Goal: Find specific page/section: Find specific page/section

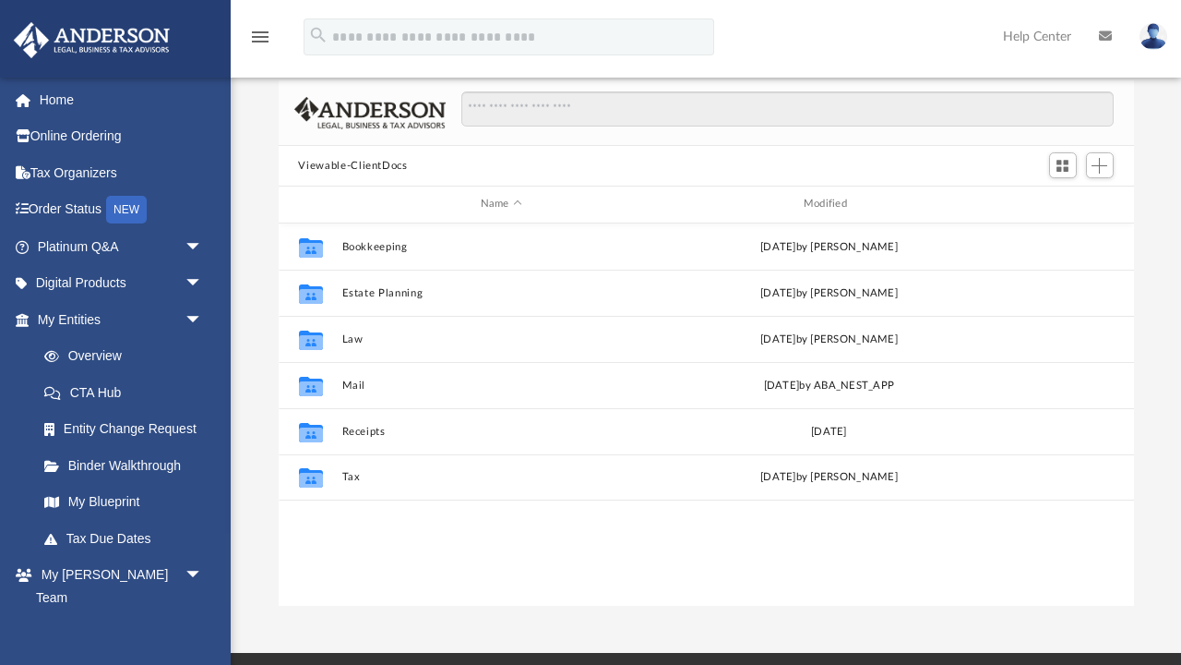
scroll to position [1, 1]
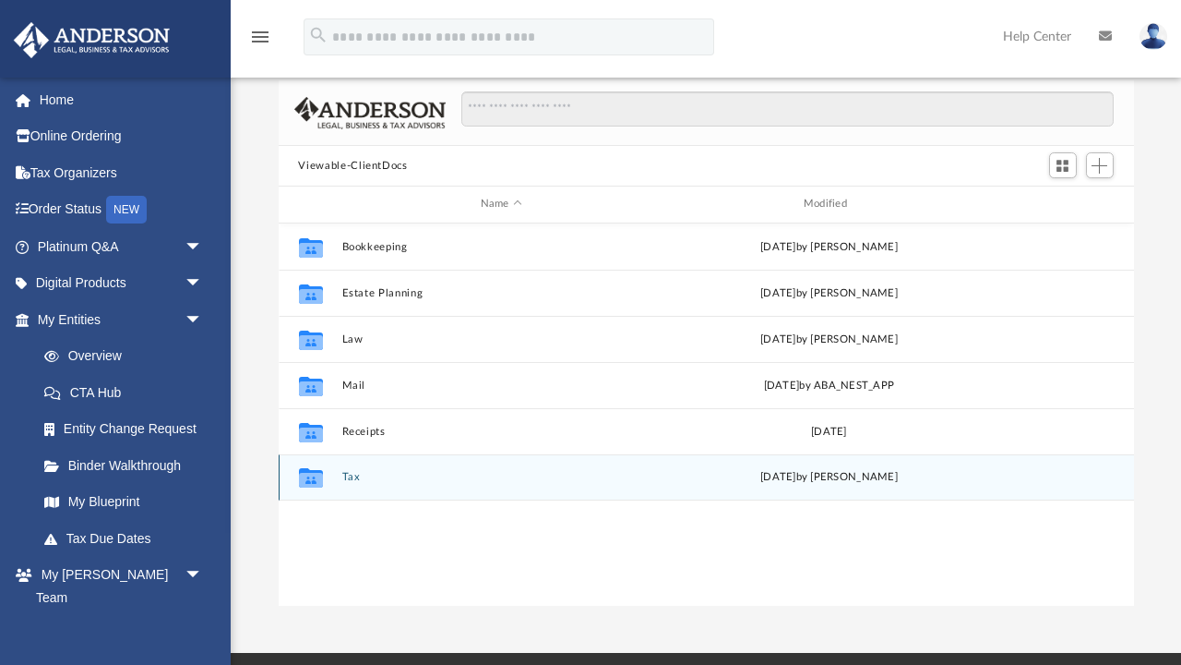
click at [354, 474] on button "Tax" at bounding box center [501, 477] width 319 height 12
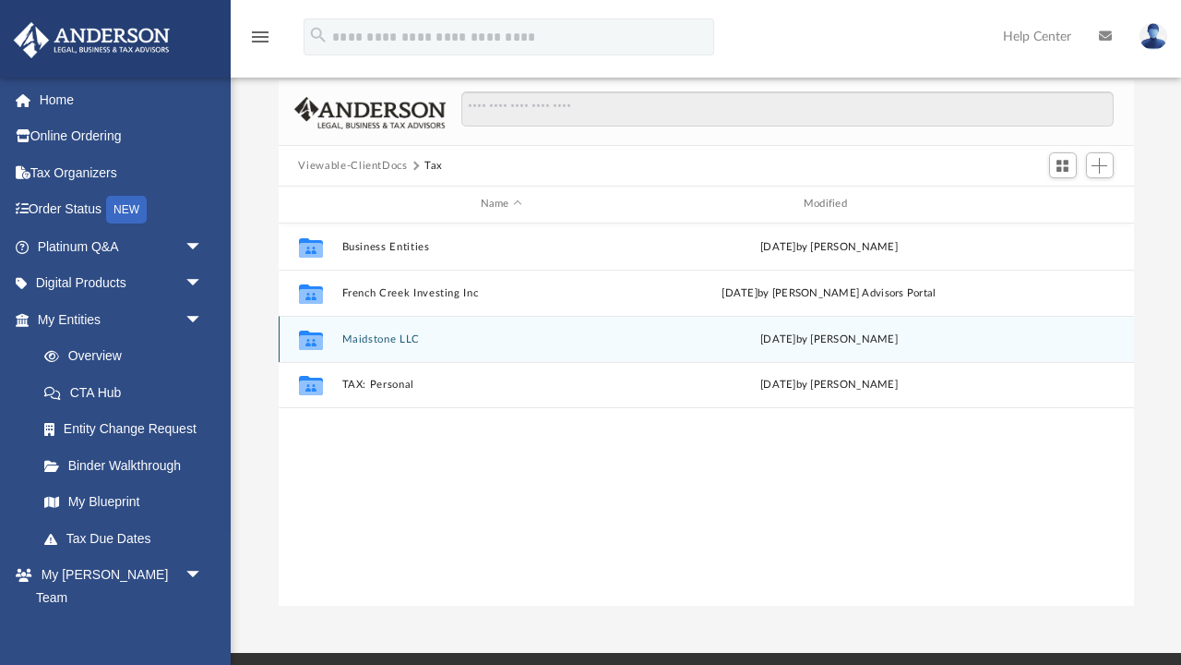
click at [396, 342] on button "Maidstone LLC" at bounding box center [501, 339] width 319 height 12
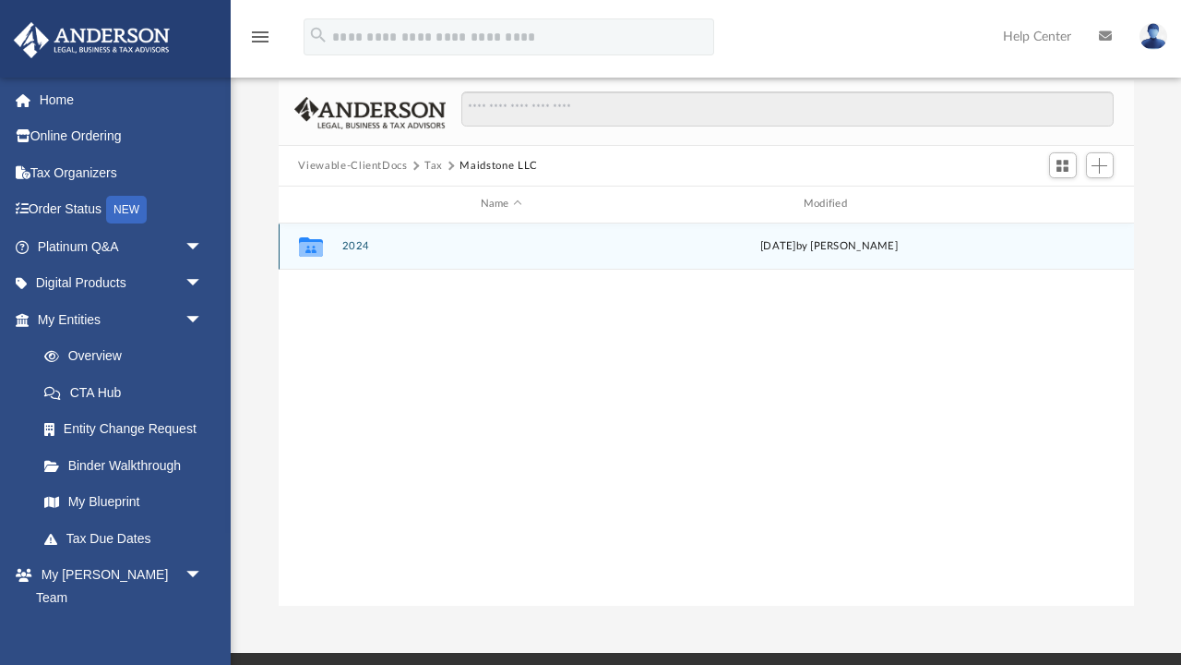
click at [354, 242] on button "2024" at bounding box center [501, 246] width 319 height 12
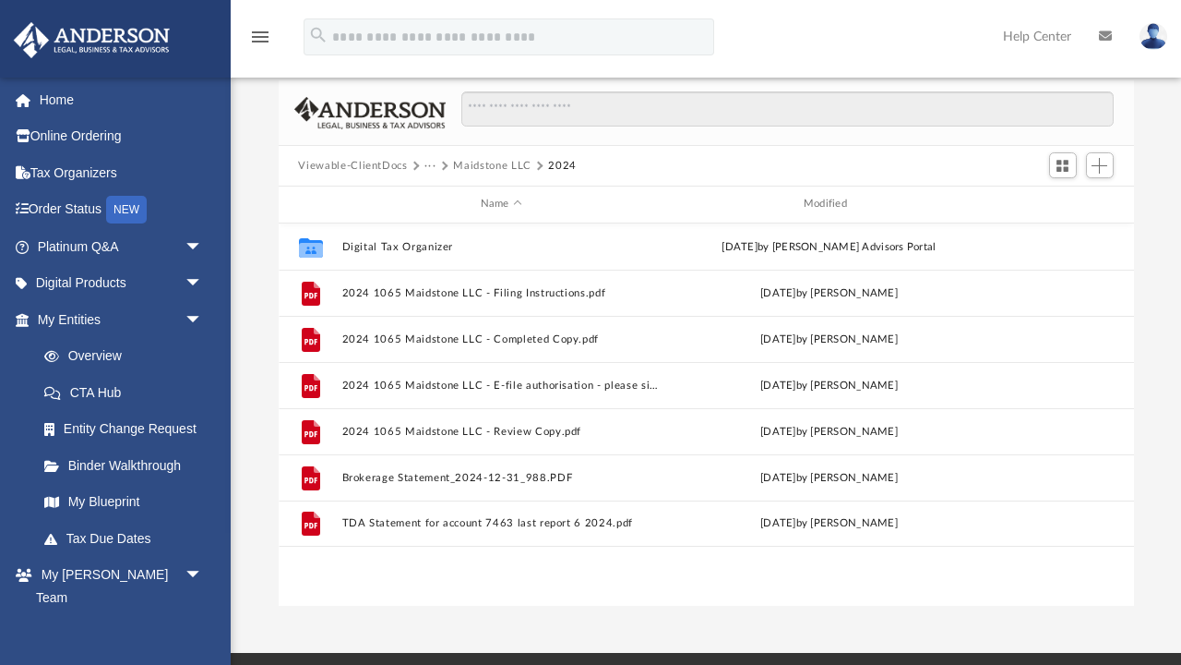
click at [432, 159] on button "···" at bounding box center [431, 166] width 12 height 17
click at [444, 193] on li "Tax" at bounding box center [444, 196] width 18 height 19
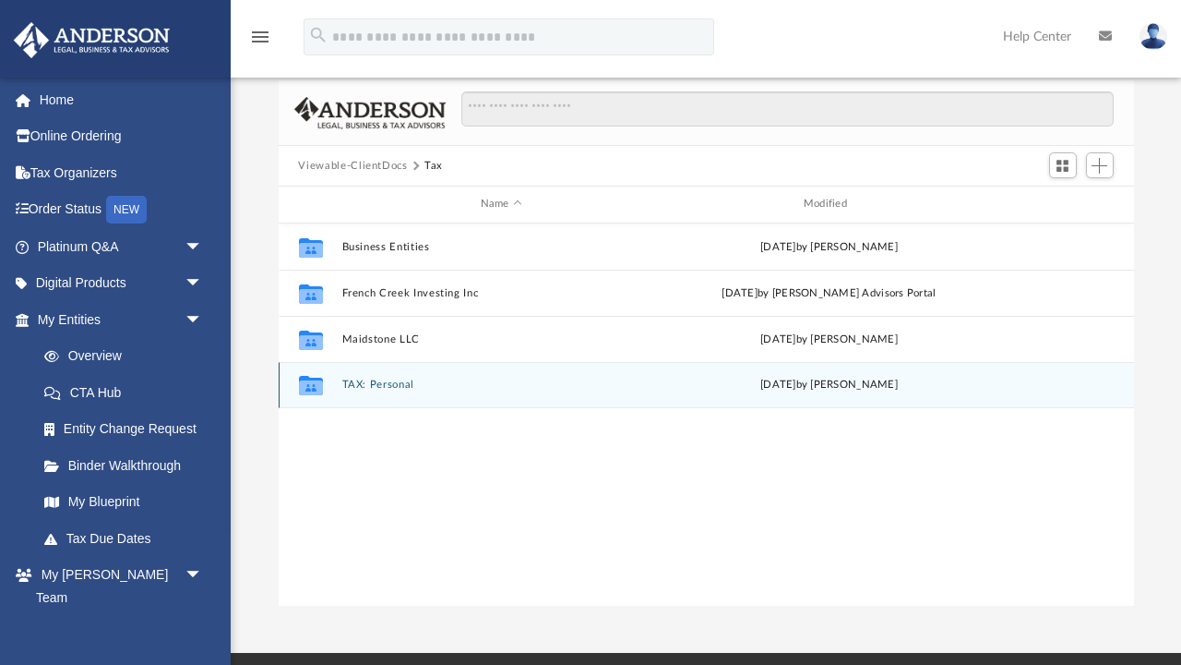
click at [390, 385] on button "TAX: Personal" at bounding box center [501, 384] width 319 height 12
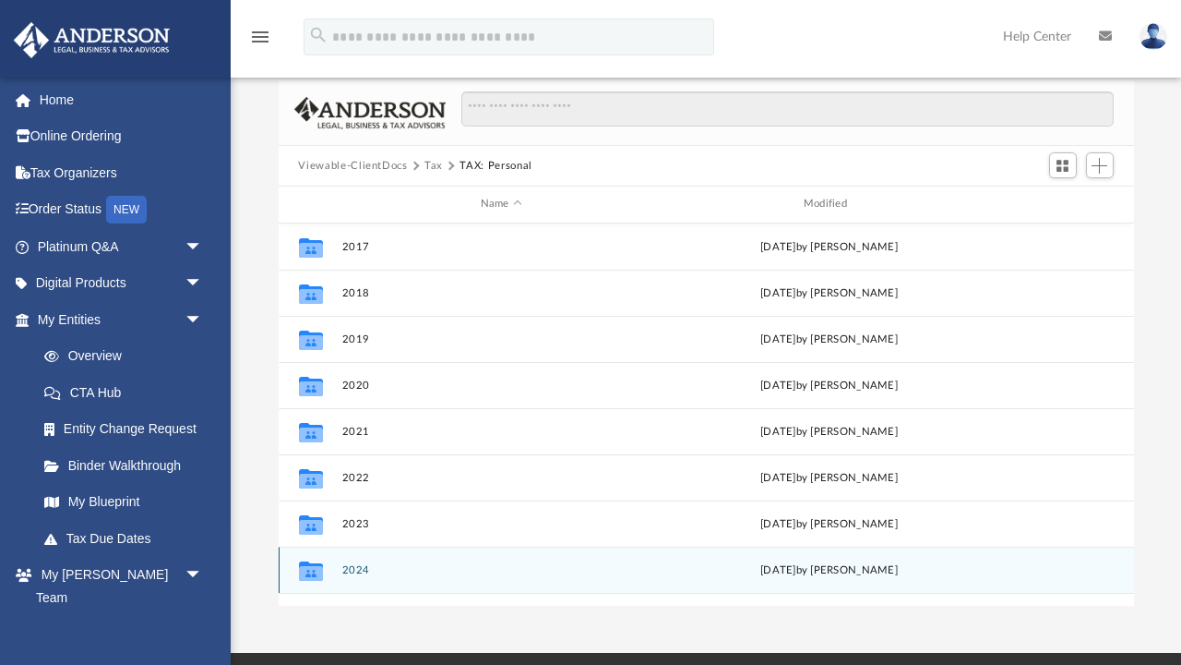
click at [357, 567] on button "2024" at bounding box center [501, 570] width 319 height 12
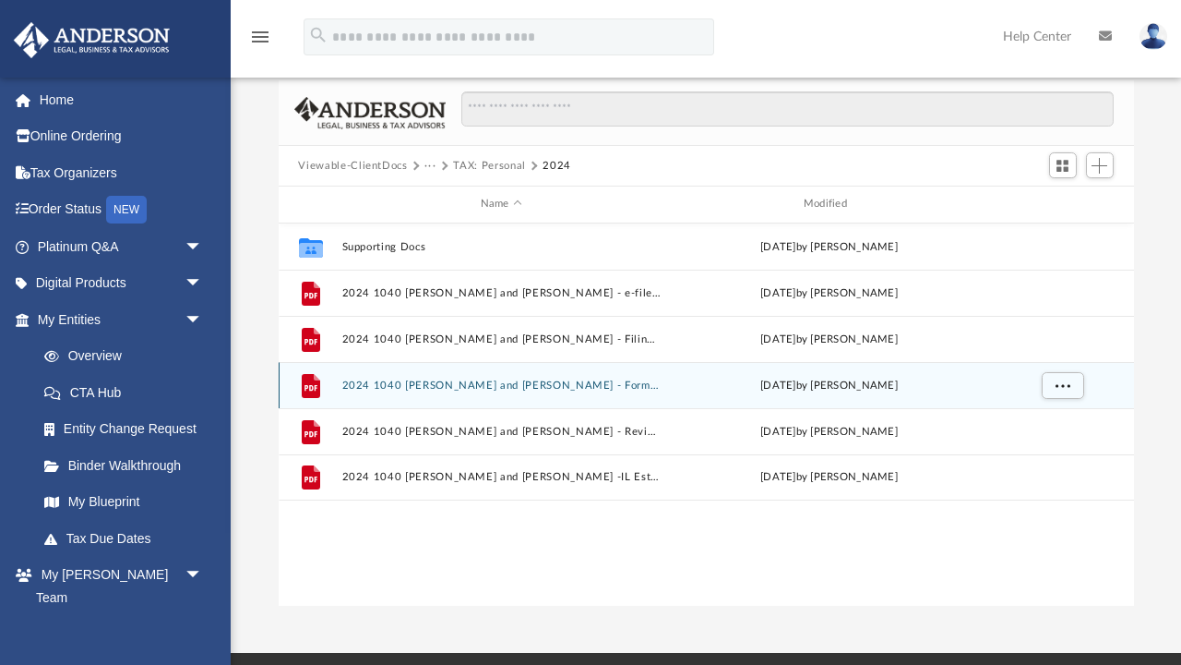
click at [494, 381] on button "2024 1040 [PERSON_NAME] and [PERSON_NAME] - Form 1040-ES Estimated Tax Payment.…" at bounding box center [501, 385] width 319 height 12
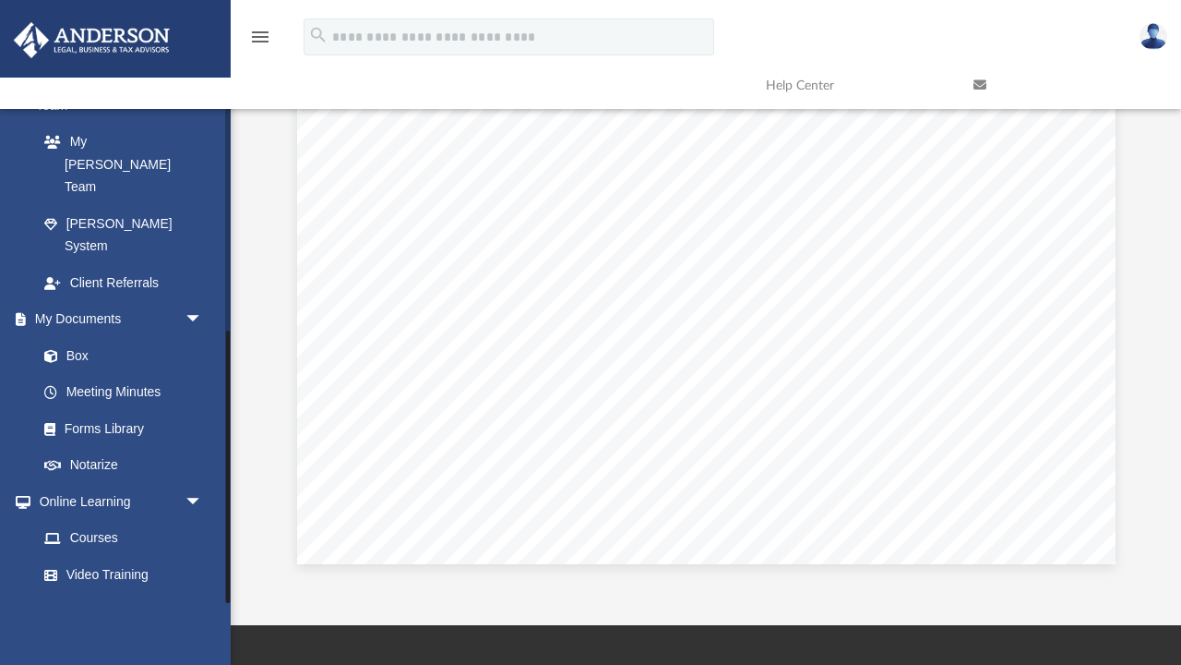
scroll to position [187, 0]
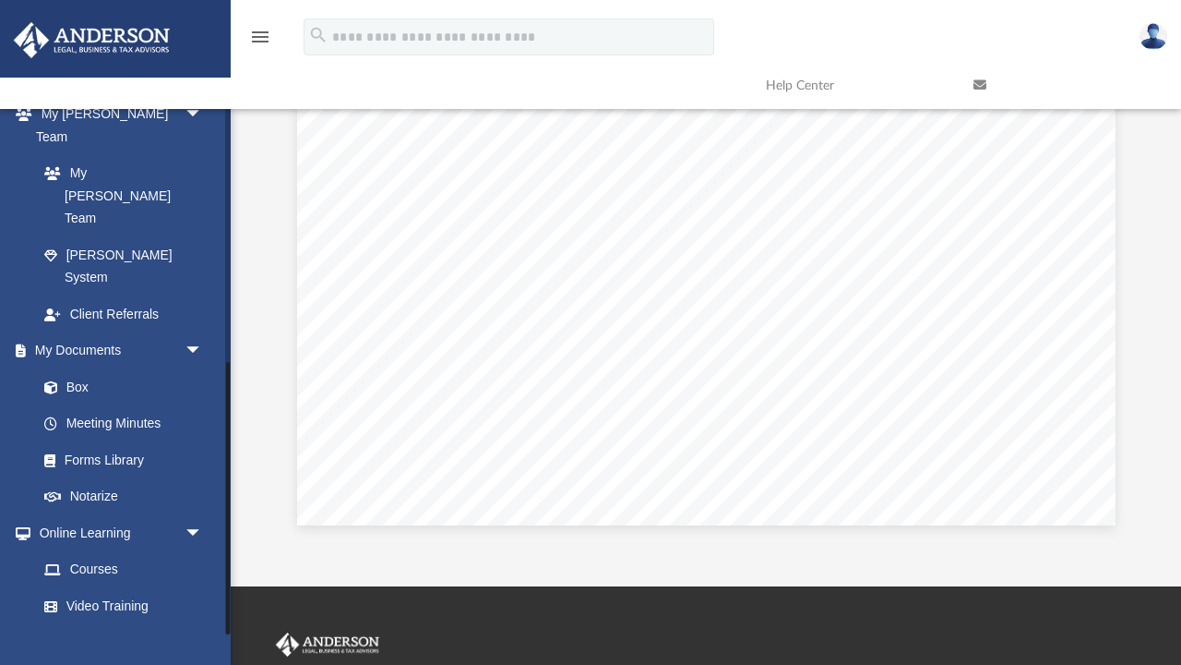
click at [54, 636] on span at bounding box center [60, 642] width 12 height 13
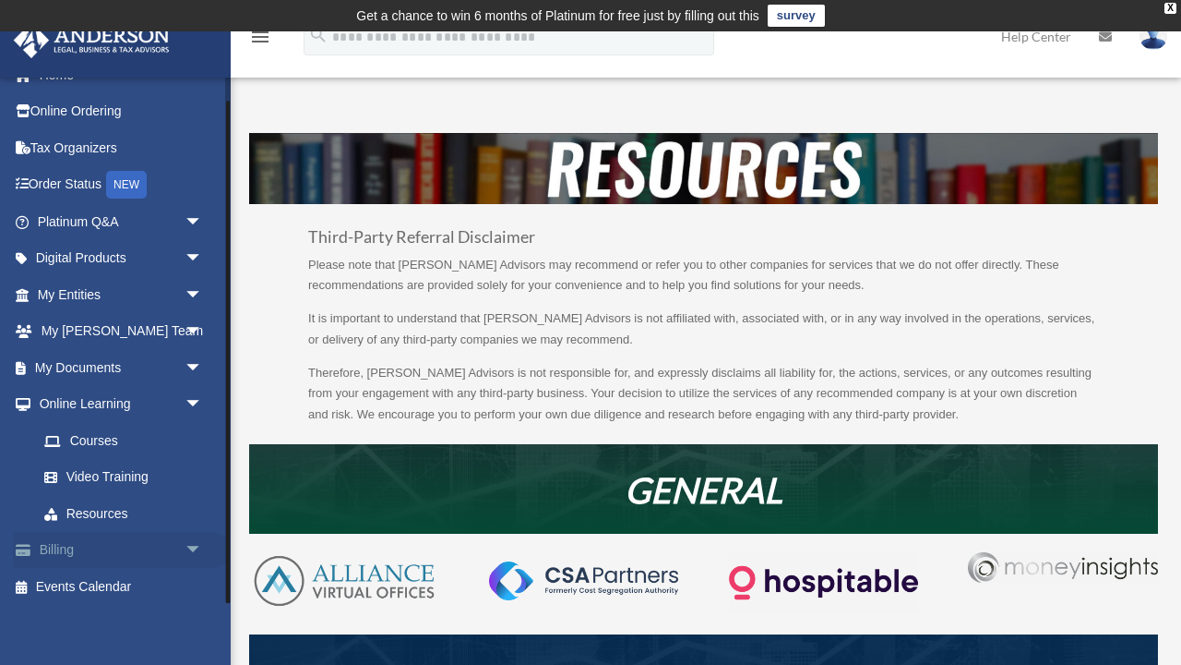
scroll to position [24, 0]
click at [69, 542] on link "Billing arrow_drop_down" at bounding box center [122, 551] width 218 height 37
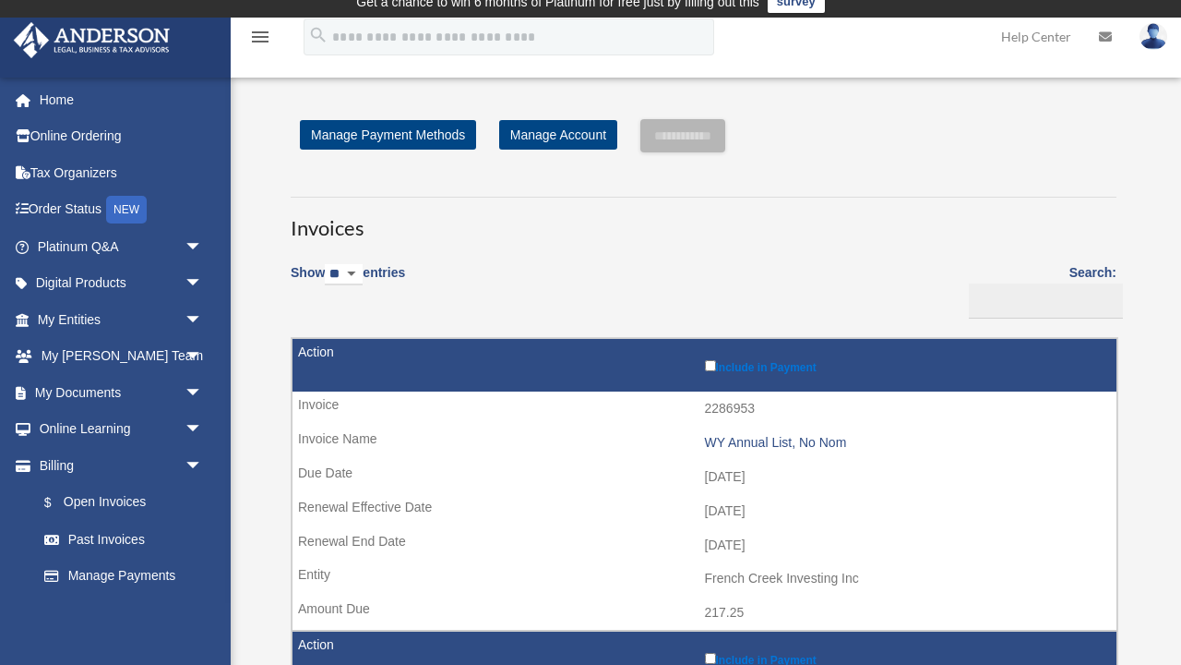
scroll to position [24, 0]
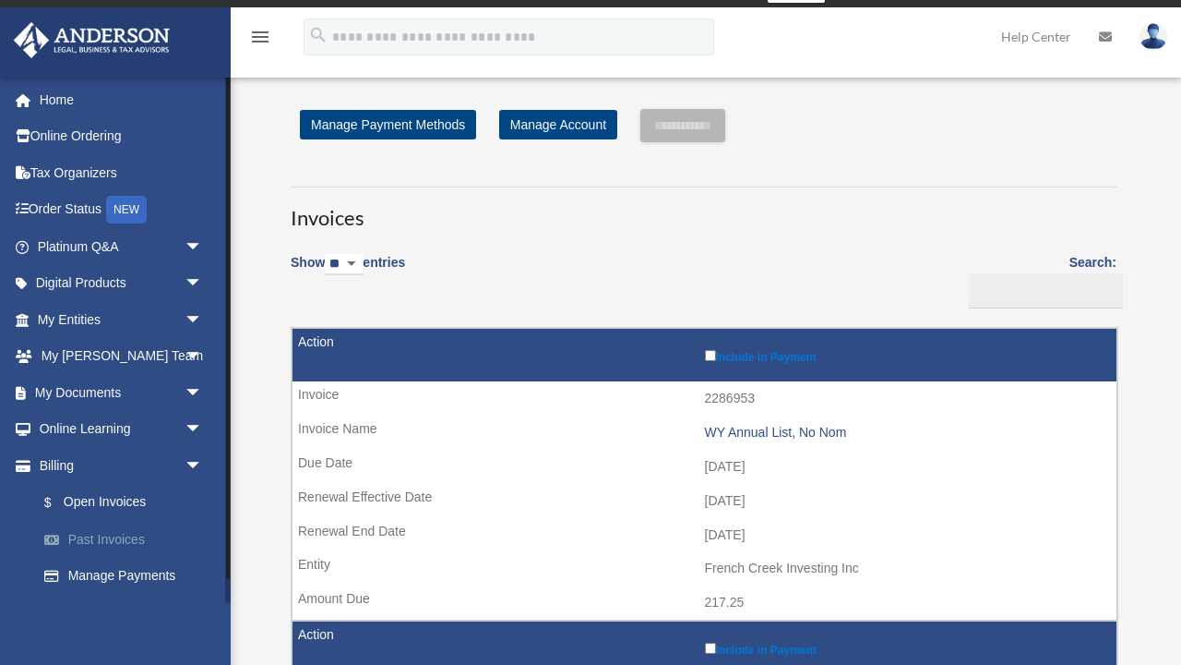
click at [131, 530] on link "Past Invoices" at bounding box center [128, 539] width 205 height 37
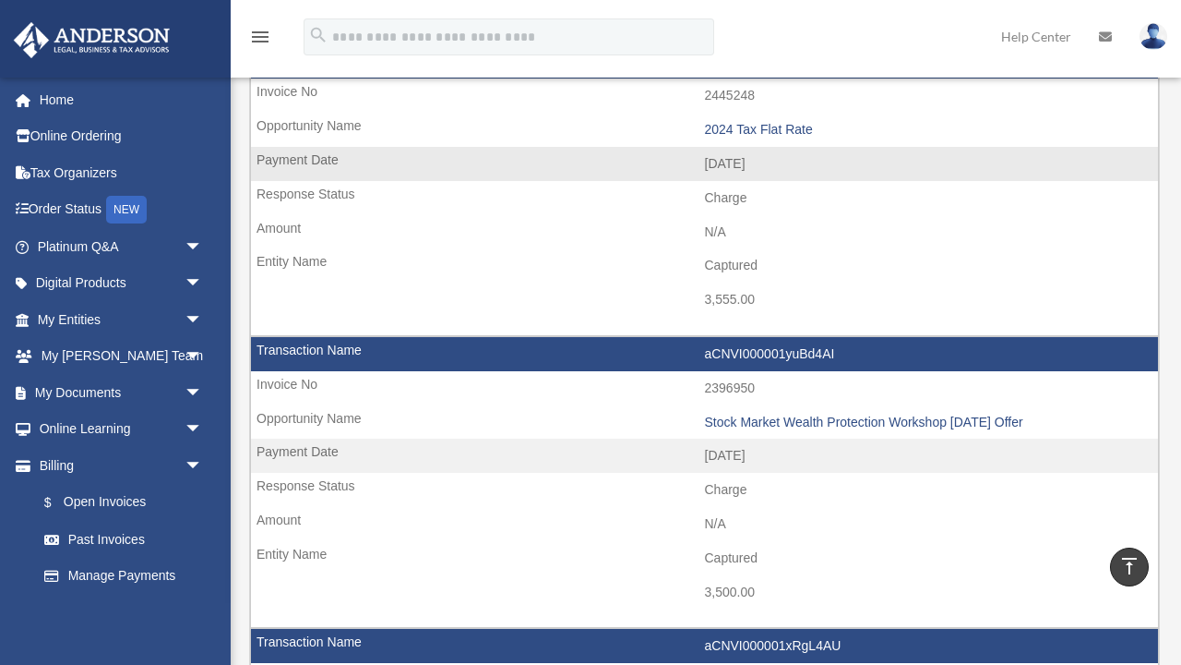
scroll to position [1675, 0]
